Goal: Task Accomplishment & Management: Complete application form

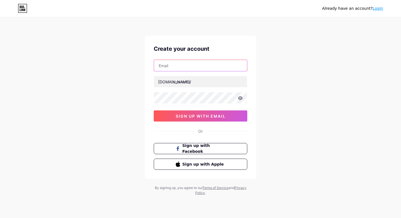
click at [201, 62] on input "text" at bounding box center [200, 65] width 93 height 11
paste input "[EMAIL_ADDRESS][DOMAIN_NAME]"
type input "[EMAIL_ADDRESS][DOMAIN_NAME]"
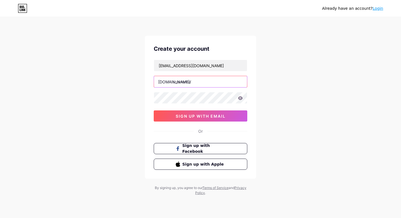
paste input "saideepind"
type input "saideepind"
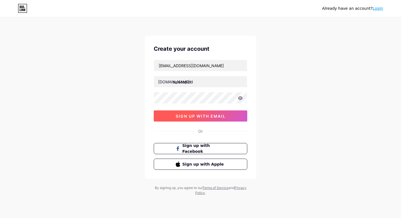
click at [190, 110] on button "sign up with email" at bounding box center [201, 115] width 94 height 11
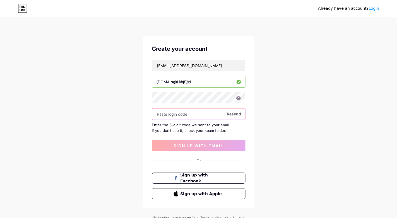
paste input "119941"
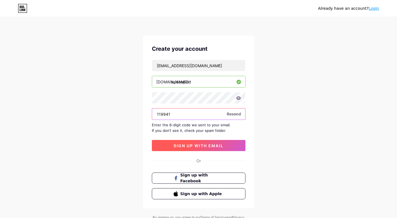
type input "119941"
click at [202, 143] on span "sign up with email" at bounding box center [199, 145] width 50 height 5
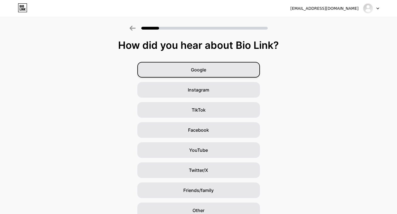
click at [210, 77] on div "Google" at bounding box center [198, 70] width 123 height 16
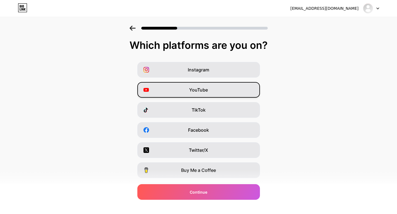
drag, startPoint x: 202, startPoint y: 86, endPoint x: 202, endPoint y: 83, distance: 3.3
click at [202, 86] on span "YouTube" at bounding box center [198, 89] width 19 height 7
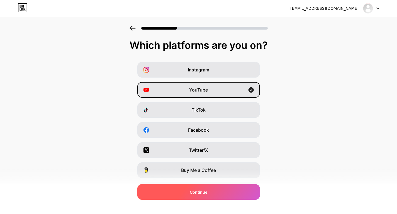
click at [202, 194] on span "Continue" at bounding box center [199, 192] width 18 height 6
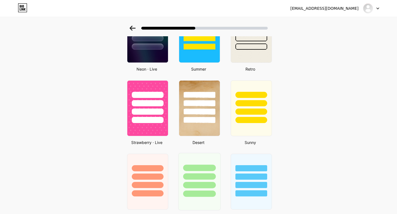
scroll to position [304, 0]
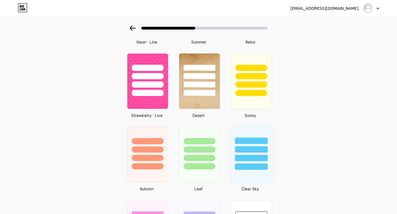
click at [241, 144] on div at bounding box center [251, 148] width 42 height 44
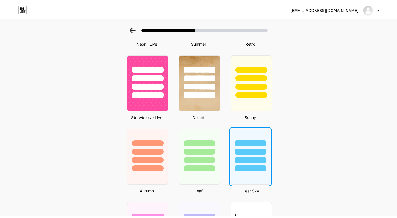
scroll to position [0, 0]
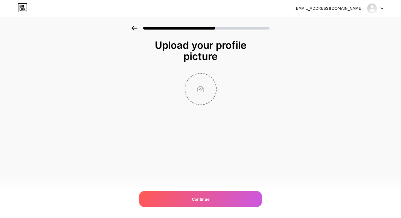
click at [204, 94] on input "file" at bounding box center [200, 89] width 31 height 31
type input "C:\fakepath\saideepind.png"
click at [201, 188] on div "[EMAIL_ADDRESS][DOMAIN_NAME] Logout Link Copied Upload your profile picture Con…" at bounding box center [200, 109] width 401 height 218
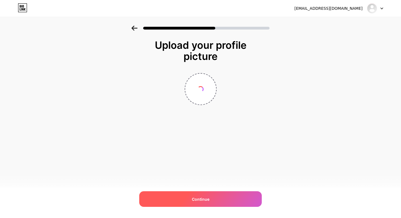
click at [198, 193] on div "Continue" at bounding box center [200, 199] width 123 height 16
click at [183, 196] on div "Continue" at bounding box center [200, 199] width 123 height 16
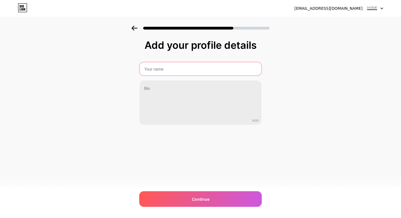
click at [178, 67] on input "text" at bounding box center [201, 68] width 122 height 13
paste input "saideepind"
type input "saideepind"
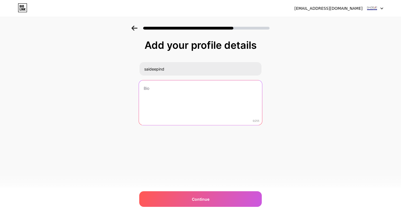
paste textarea "[PERSON_NAME] Industries is your trusted partner for industrial lifting and han…"
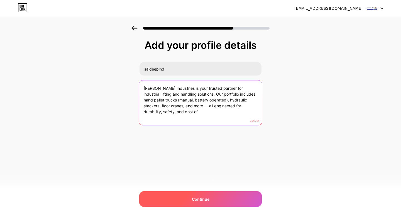
type textarea "[PERSON_NAME] Industries is your trusted partner for industrial lifting and han…"
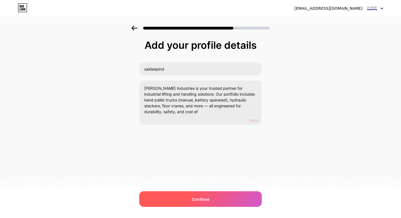
click at [205, 195] on div "Continue" at bounding box center [200, 199] width 123 height 16
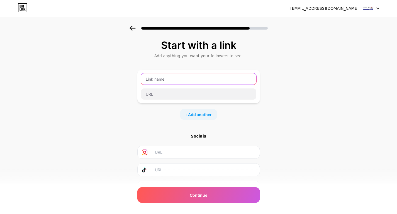
click at [189, 78] on input "text" at bounding box center [198, 78] width 115 height 11
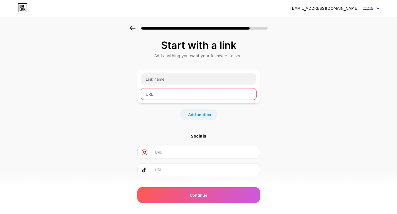
paste input "[URL][DOMAIN_NAME]"
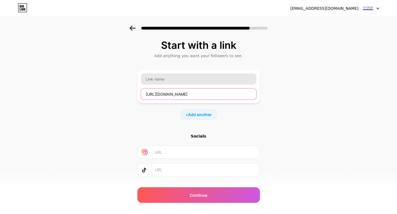
type input "[URL][DOMAIN_NAME]"
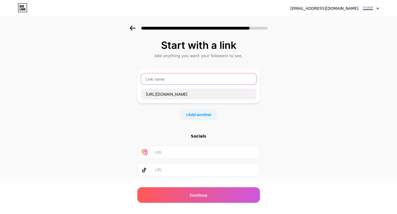
click at [193, 77] on input "text" at bounding box center [198, 78] width 115 height 11
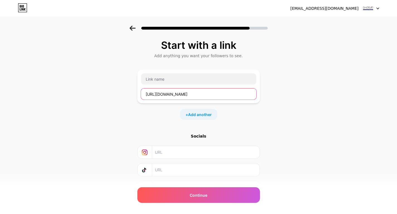
click at [167, 93] on input "[URL][DOMAIN_NAME]" at bounding box center [198, 93] width 115 height 11
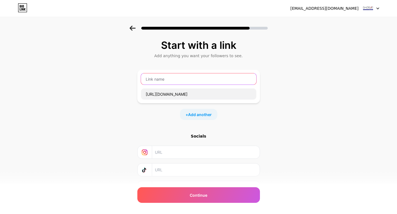
click at [169, 79] on input "text" at bounding box center [198, 78] width 115 height 11
paste input "saideepind"
type input "saideepind"
click at [108, 106] on div "Start with a link Add anything you want your followers to see. saideepind [URL]…" at bounding box center [198, 124] width 397 height 196
click at [177, 151] on input "text" at bounding box center [205, 152] width 101 height 13
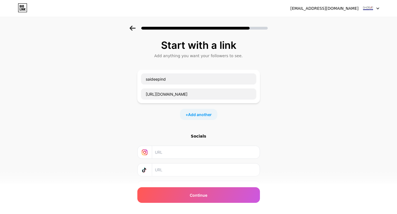
click at [184, 168] on input "text" at bounding box center [205, 169] width 101 height 13
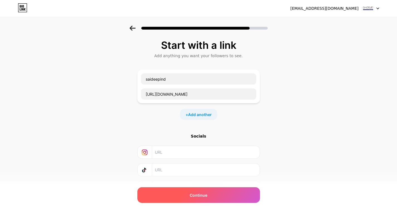
click at [199, 196] on span "Continue" at bounding box center [199, 195] width 18 height 6
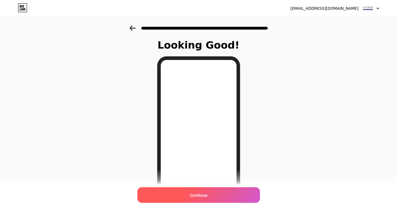
click at [183, 193] on div "Continue" at bounding box center [198, 195] width 123 height 16
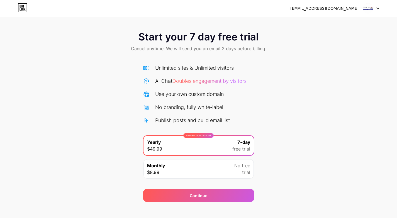
click at [373, 4] on span at bounding box center [368, 8] width 11 height 11
click at [320, 53] on div "Start your 7 day free trial Cancel anytime. We will send you an email 2 days be…" at bounding box center [198, 42] width 397 height 33
